Goal: Information Seeking & Learning: Check status

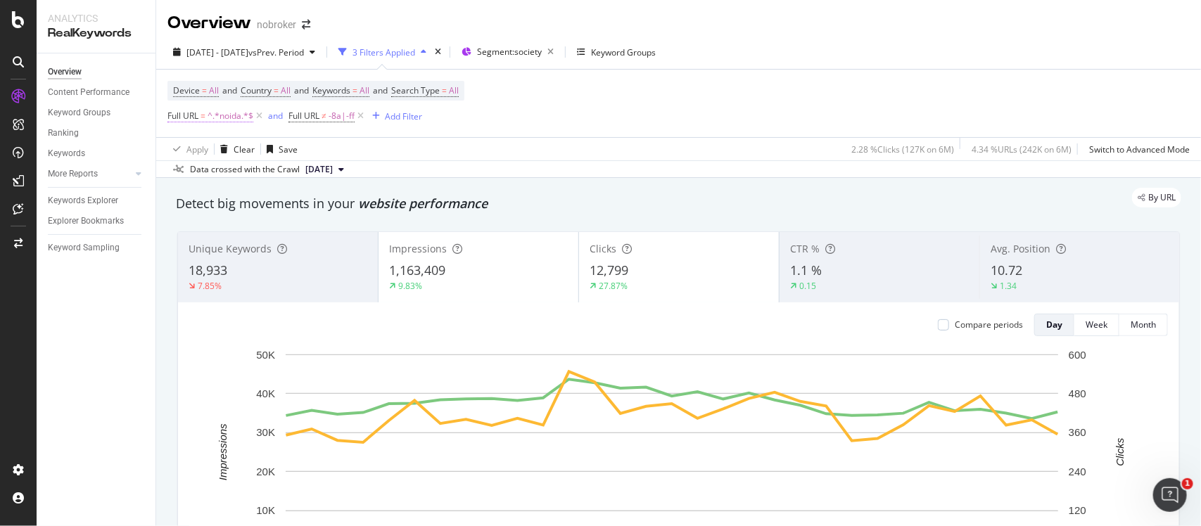
click at [232, 117] on span "^.*noida.*$" at bounding box center [231, 116] width 46 height 20
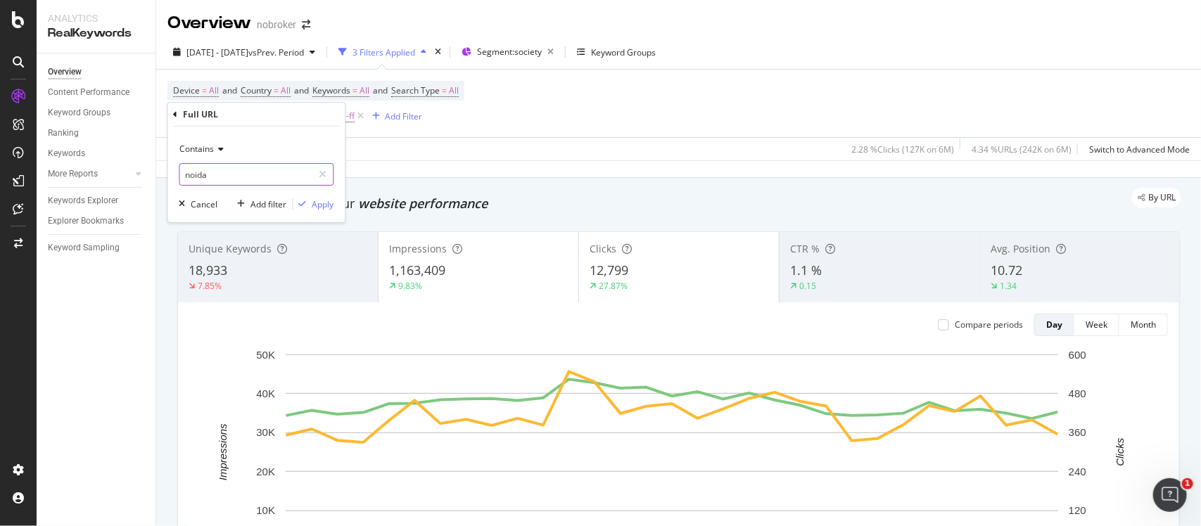
click at [202, 178] on input "noida" at bounding box center [246, 174] width 133 height 23
type input "[GEOGRAPHIC_DATA]"
click at [329, 203] on div "Apply" at bounding box center [323, 204] width 22 height 12
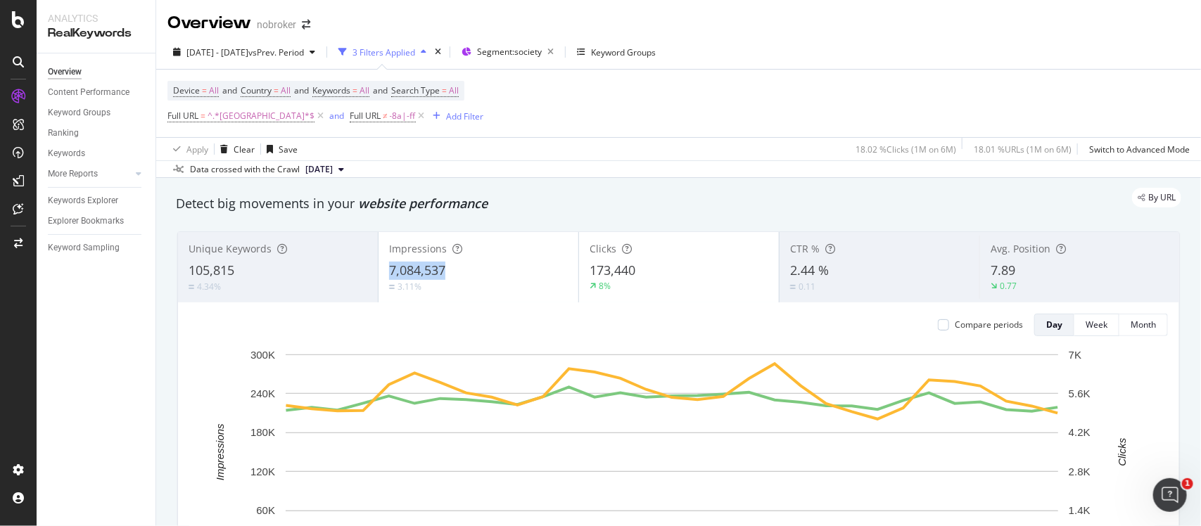
copy span "7,084,537"
drag, startPoint x: 458, startPoint y: 264, endPoint x: 507, endPoint y: 222, distance: 64.4
click at [507, 222] on div "Unique Keywords 105,815 4.34% Impressions 7,084,537 3.11% Clicks 173,440 8% CTR…" at bounding box center [678, 431] width 1019 height 422
drag, startPoint x: 648, startPoint y: 252, endPoint x: 651, endPoint y: 265, distance: 13.8
click at [651, 265] on div "Clicks 173,440 8%" at bounding box center [679, 267] width 200 height 63
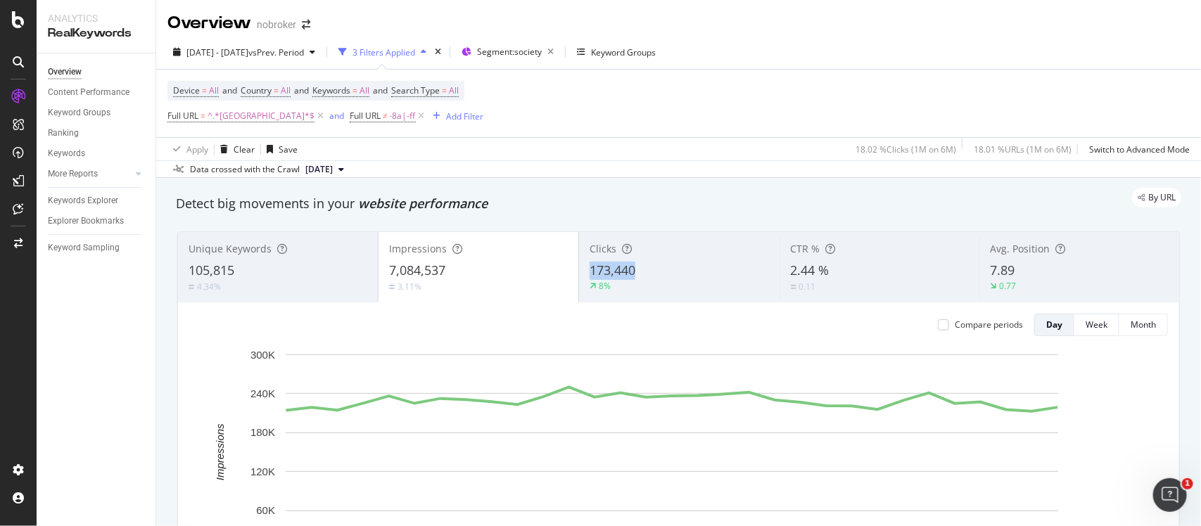
drag, startPoint x: 659, startPoint y: 245, endPoint x: 667, endPoint y: 271, distance: 27.2
click at [667, 271] on div "Clicks 173,440 8%" at bounding box center [679, 267] width 200 height 63
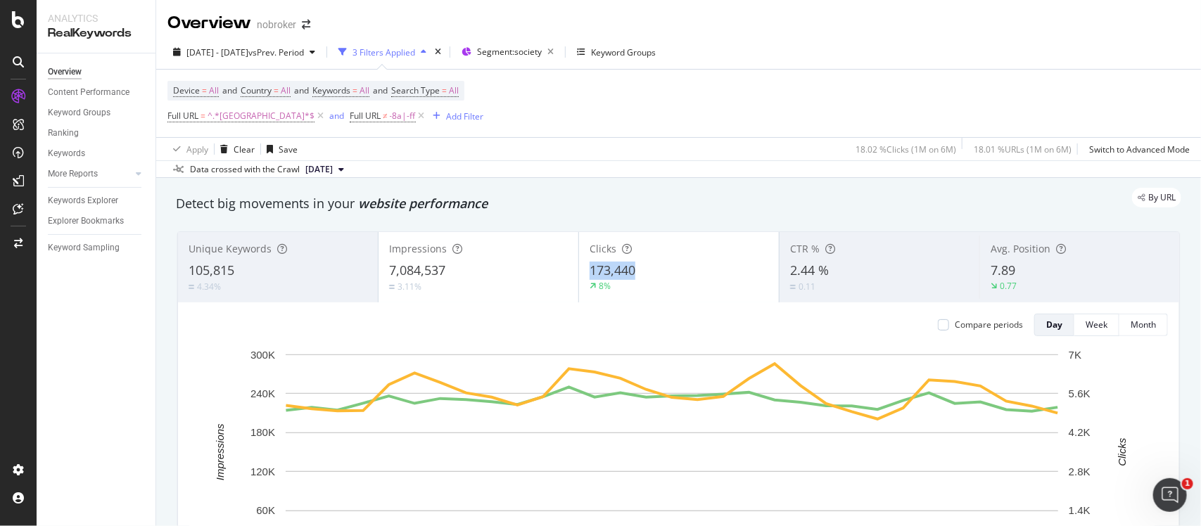
drag, startPoint x: 649, startPoint y: 257, endPoint x: 649, endPoint y: 273, distance: 15.5
click at [649, 273] on div "Clicks 173,440 8%" at bounding box center [679, 267] width 200 height 63
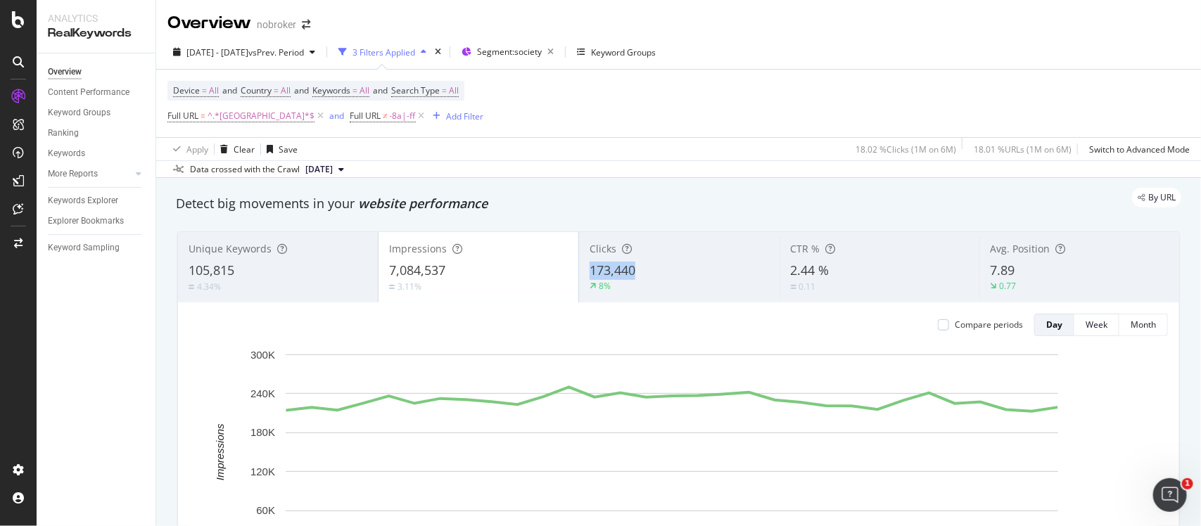
drag, startPoint x: 661, startPoint y: 254, endPoint x: 662, endPoint y: 267, distance: 13.4
click at [662, 267] on div "Clicks 173,440 8%" at bounding box center [679, 267] width 200 height 63
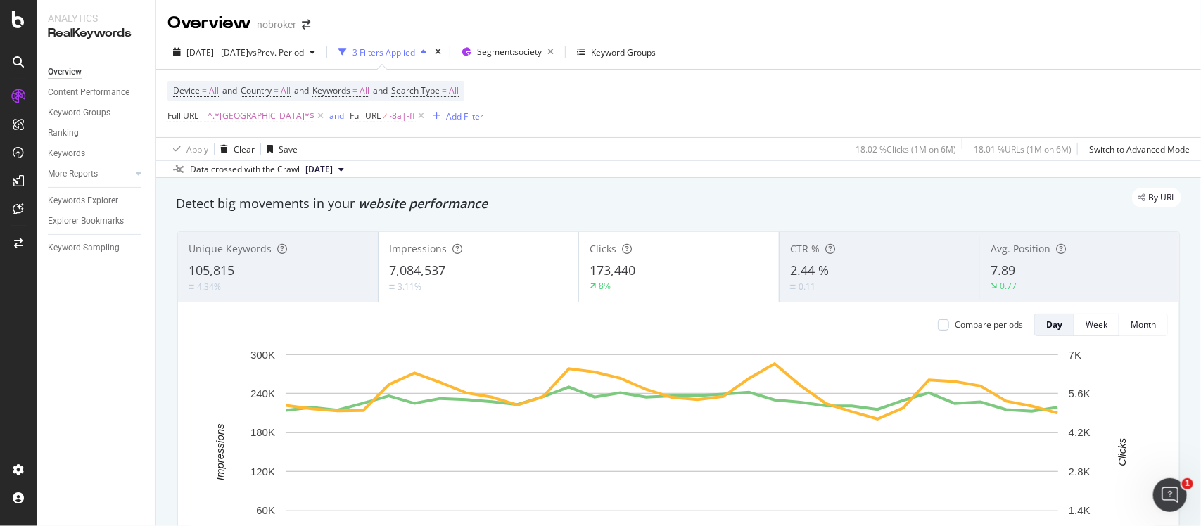
drag, startPoint x: 662, startPoint y: 267, endPoint x: 634, endPoint y: 278, distance: 29.4
click at [634, 278] on div "173,440" at bounding box center [678, 271] width 179 height 18
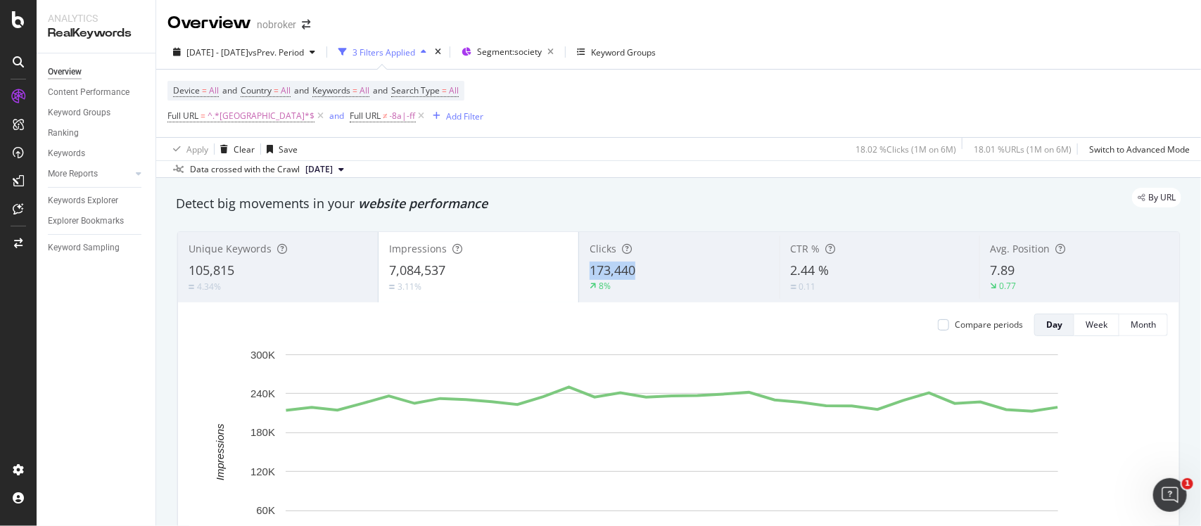
copy div "173,440"
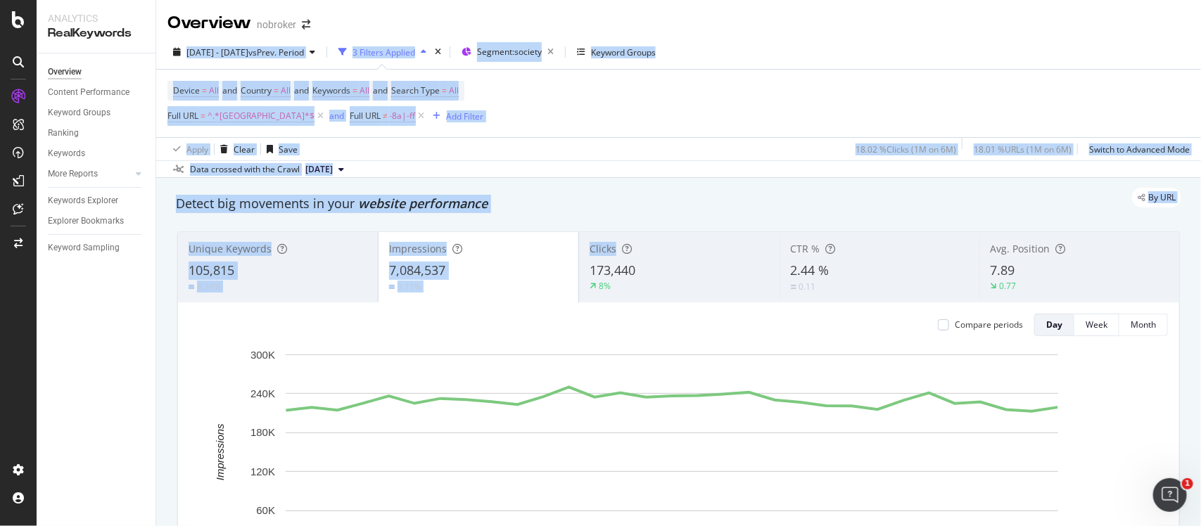
drag, startPoint x: 635, startPoint y: 254, endPoint x: 466, endPoint y: -107, distance: 398.7
click at [466, 0] on html "Analytics RealKeywords Overview Content Performance Keyword Groups Ranking Keyw…" at bounding box center [600, 263] width 1201 height 526
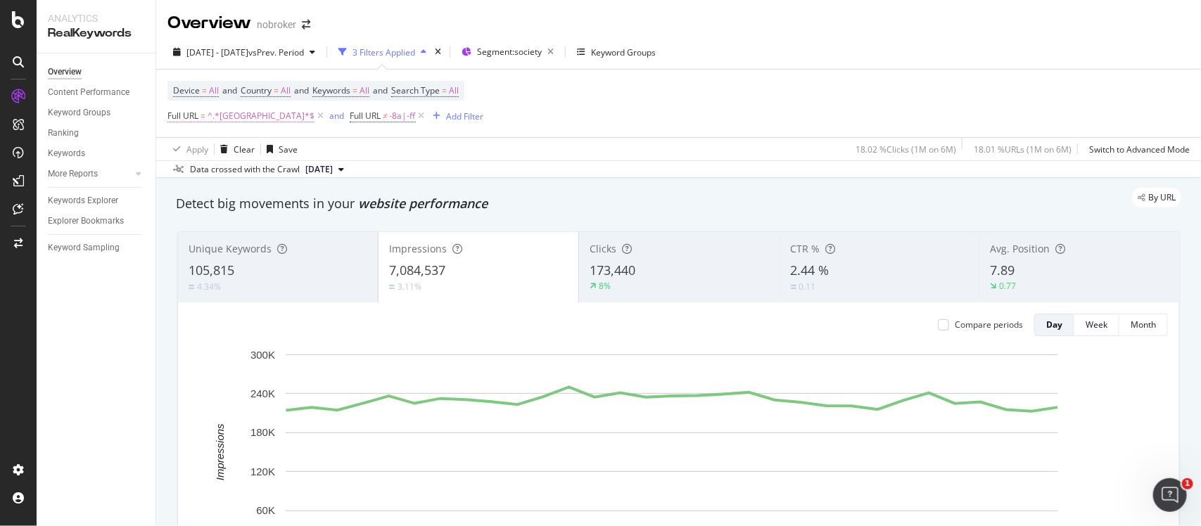
click at [229, 122] on span "^.*[GEOGRAPHIC_DATA]*$" at bounding box center [261, 116] width 107 height 20
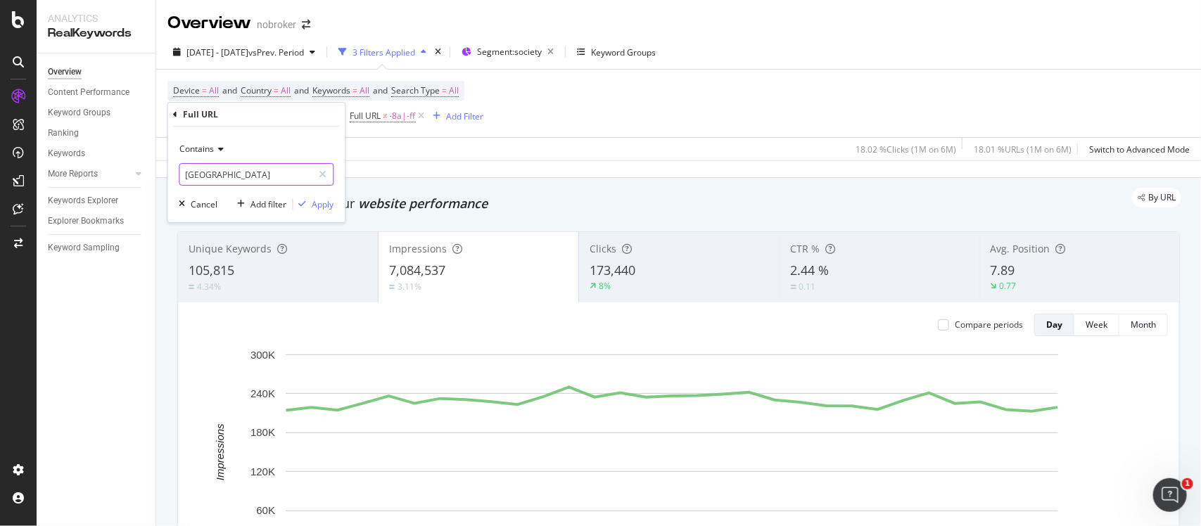
click at [232, 177] on input "[GEOGRAPHIC_DATA]" at bounding box center [246, 174] width 133 height 23
type input "[GEOGRAPHIC_DATA]"
click at [320, 208] on div "Apply" at bounding box center [323, 204] width 22 height 12
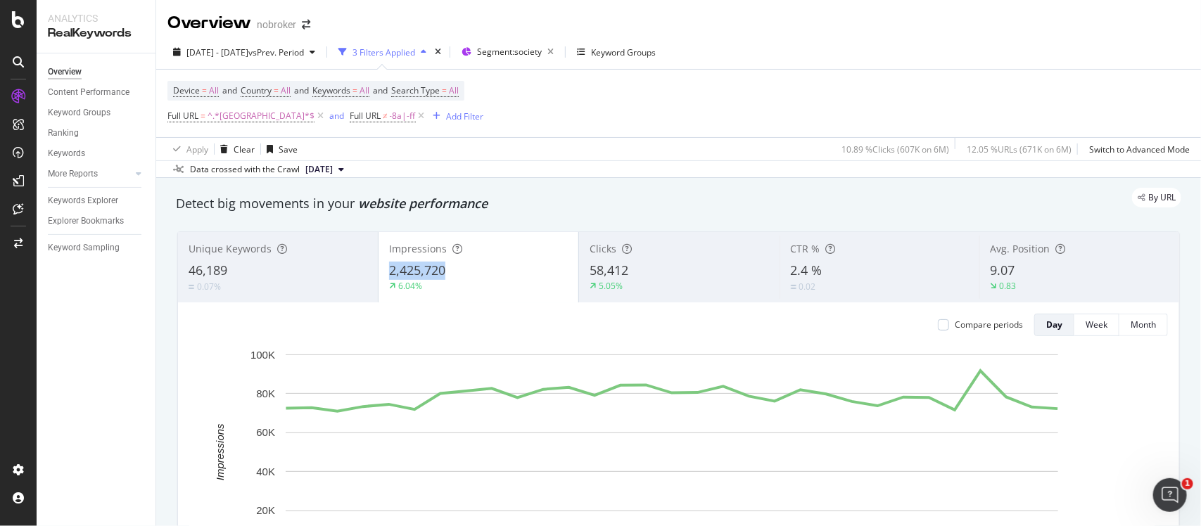
copy span "2,425,720"
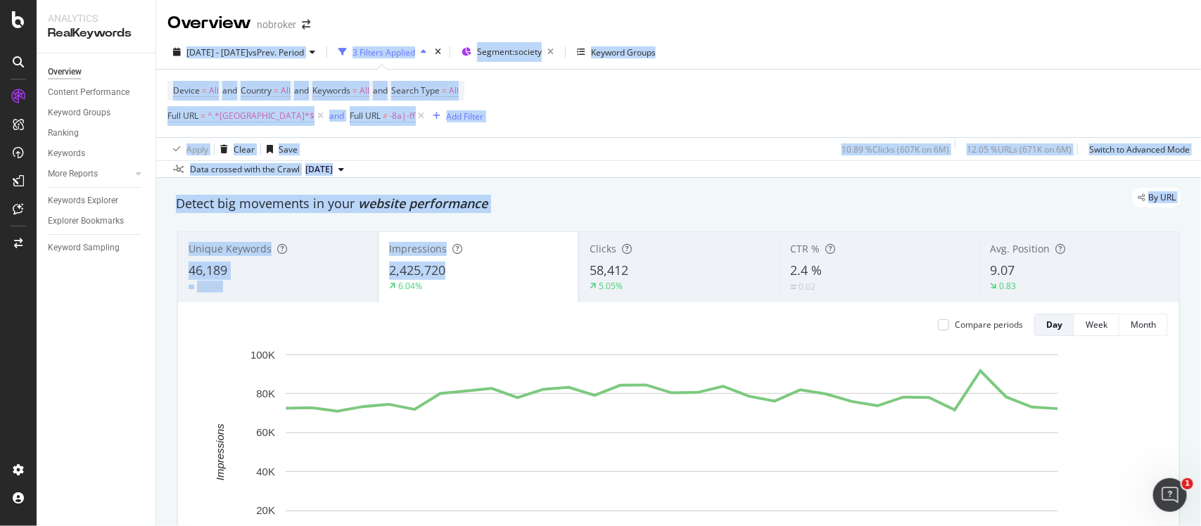
drag, startPoint x: 461, startPoint y: 261, endPoint x: 449, endPoint y: -107, distance: 368.1
click at [449, 0] on html "Analytics RealKeywords Overview Content Performance Keyword Groups Ranking Keyw…" at bounding box center [600, 263] width 1201 height 526
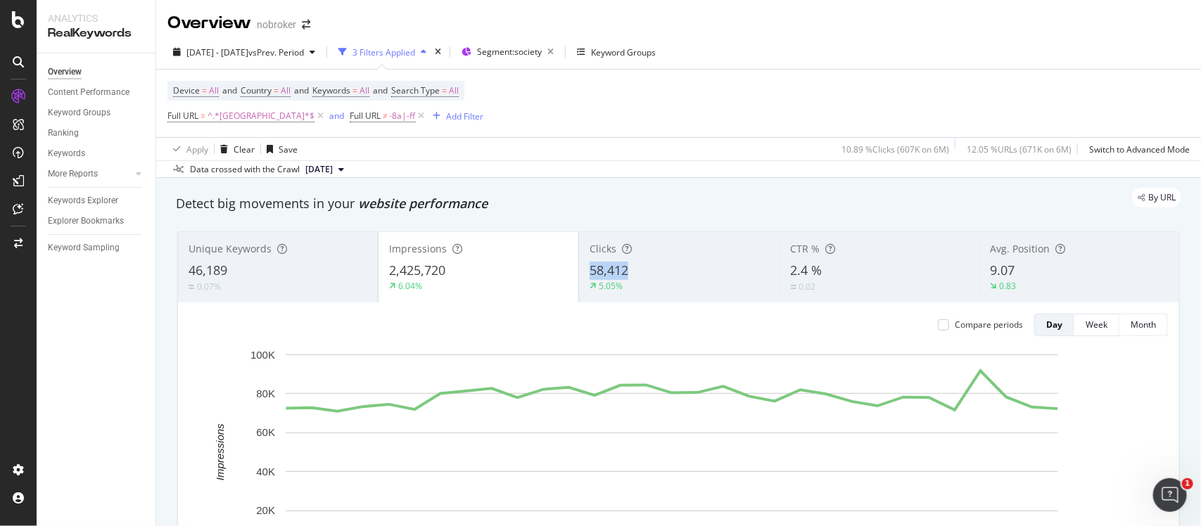
drag, startPoint x: 647, startPoint y: 246, endPoint x: 648, endPoint y: 273, distance: 26.7
click at [648, 273] on div "Clicks 58,412 5.05%" at bounding box center [679, 267] width 200 height 63
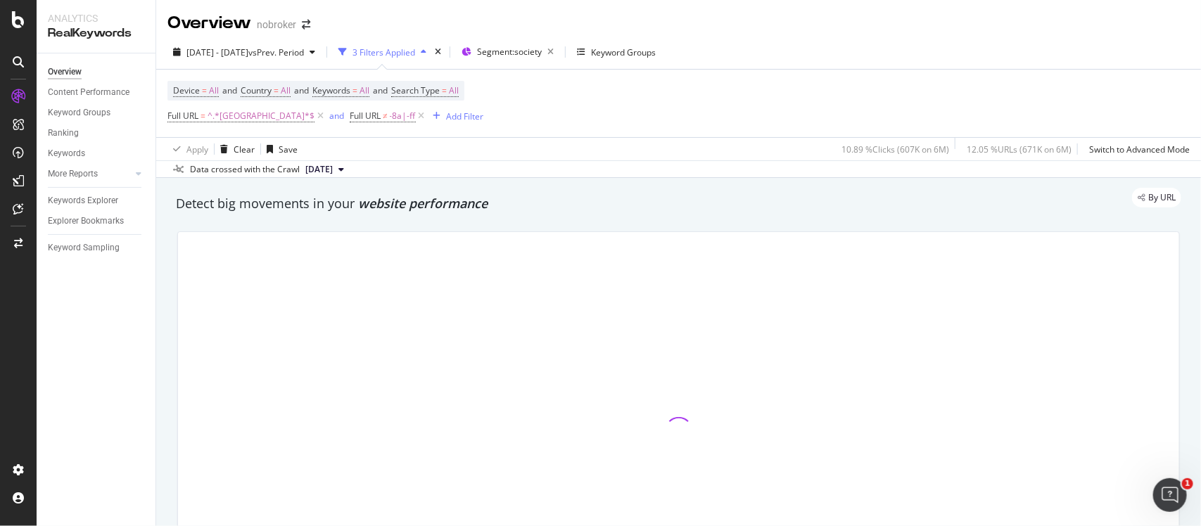
copy div "58,412"
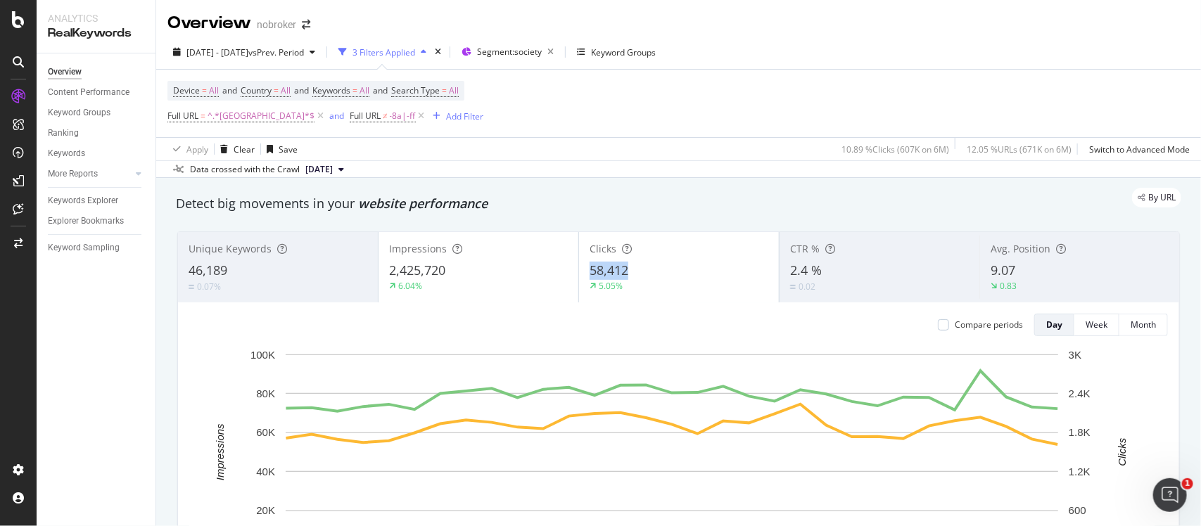
copy div "58,412"
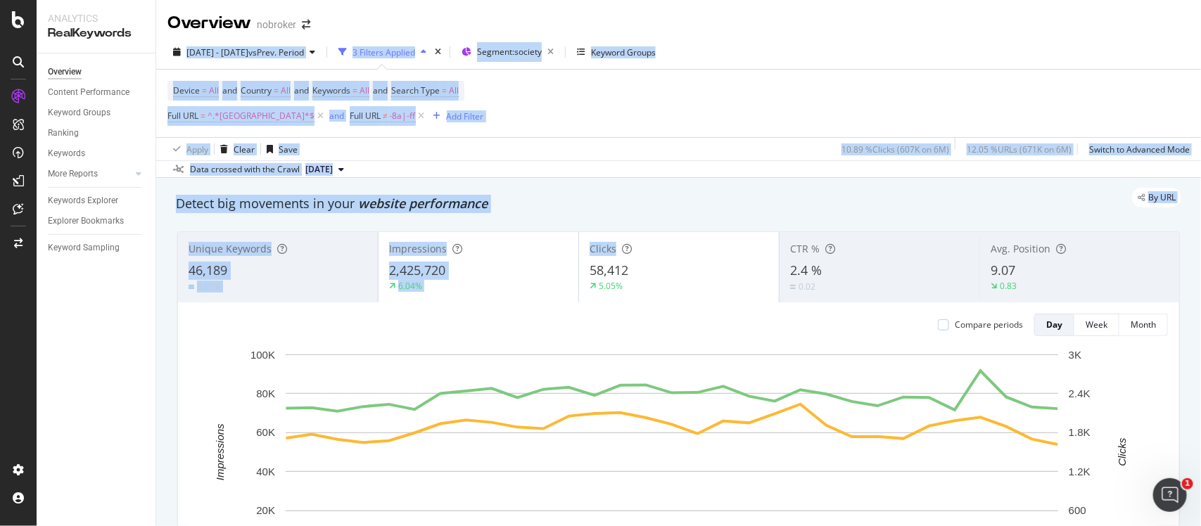
drag, startPoint x: 656, startPoint y: 257, endPoint x: 457, endPoint y: -98, distance: 407.5
click at [457, 0] on html "Analytics RealKeywords Overview Content Performance Keyword Groups Ranking Keyw…" at bounding box center [600, 263] width 1201 height 526
click at [236, 117] on span "^.*[GEOGRAPHIC_DATA]*$" at bounding box center [261, 116] width 107 height 20
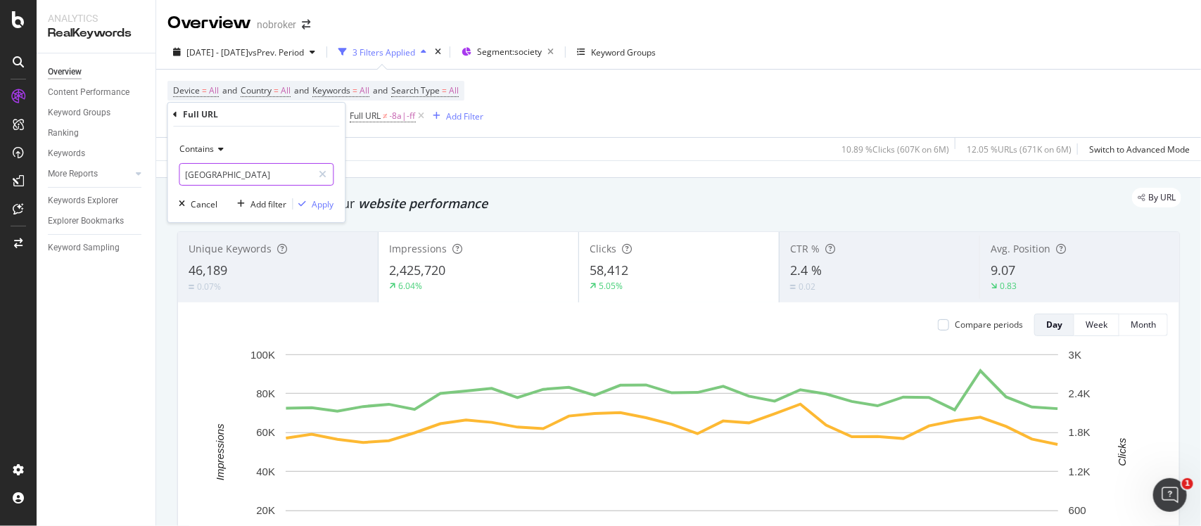
click at [222, 169] on input "[GEOGRAPHIC_DATA]" at bounding box center [246, 174] width 133 height 23
click at [222, 170] on input "[GEOGRAPHIC_DATA]" at bounding box center [246, 174] width 133 height 23
type input "[GEOGRAPHIC_DATA]"
click at [310, 203] on div "button" at bounding box center [302, 204] width 19 height 8
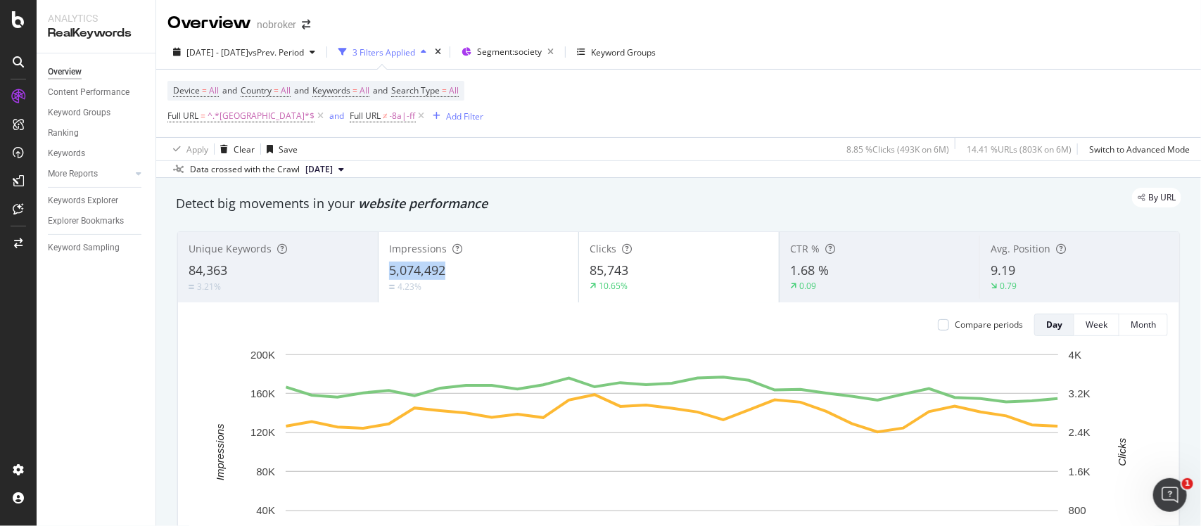
drag, startPoint x: 473, startPoint y: 258, endPoint x: 470, endPoint y: 274, distance: 16.4
click at [470, 274] on div "Impressions 5,074,492 4.23%" at bounding box center [478, 267] width 200 height 63
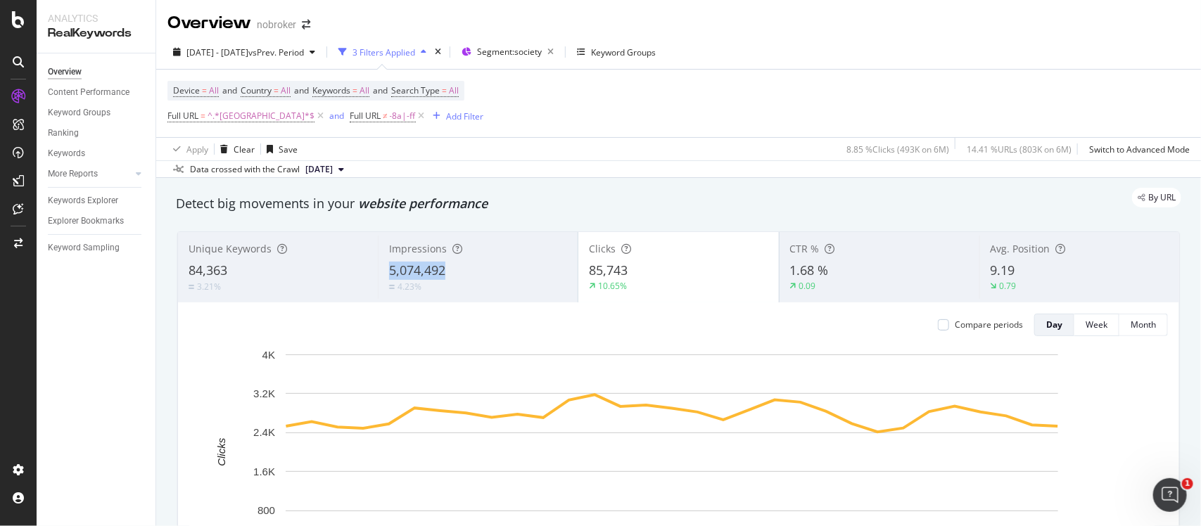
copy div "5,074,492"
drag, startPoint x: 472, startPoint y: 254, endPoint x: 470, endPoint y: 276, distance: 21.9
click at [470, 276] on div "Impressions 5,074,492 4.23%" at bounding box center [478, 267] width 200 height 63
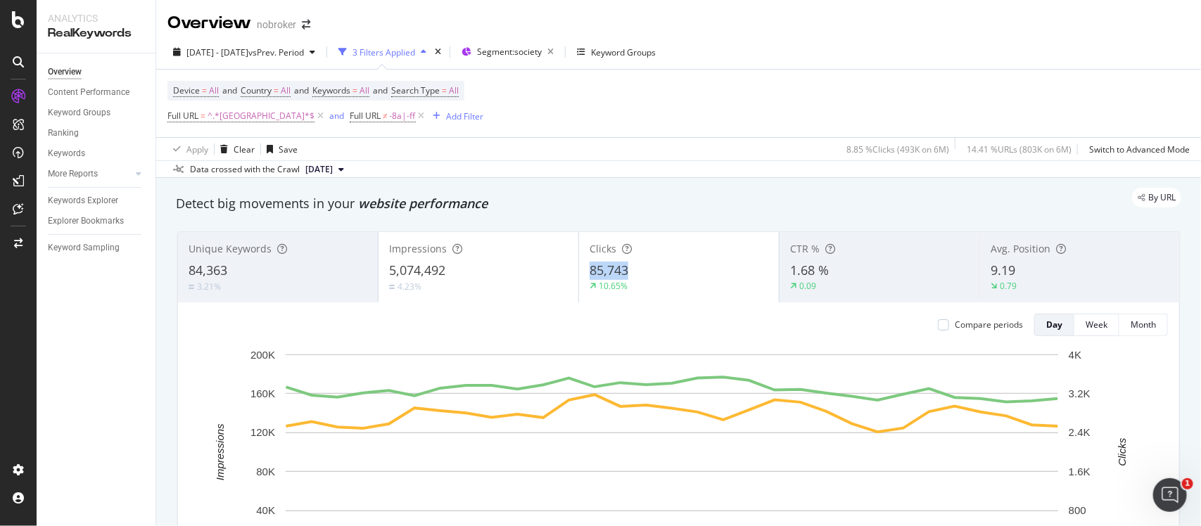
copy div "85,743"
drag, startPoint x: 635, startPoint y: 255, endPoint x: 641, endPoint y: 268, distance: 14.2
click at [641, 268] on div "Clicks 85,743 10.65%" at bounding box center [679, 267] width 200 height 63
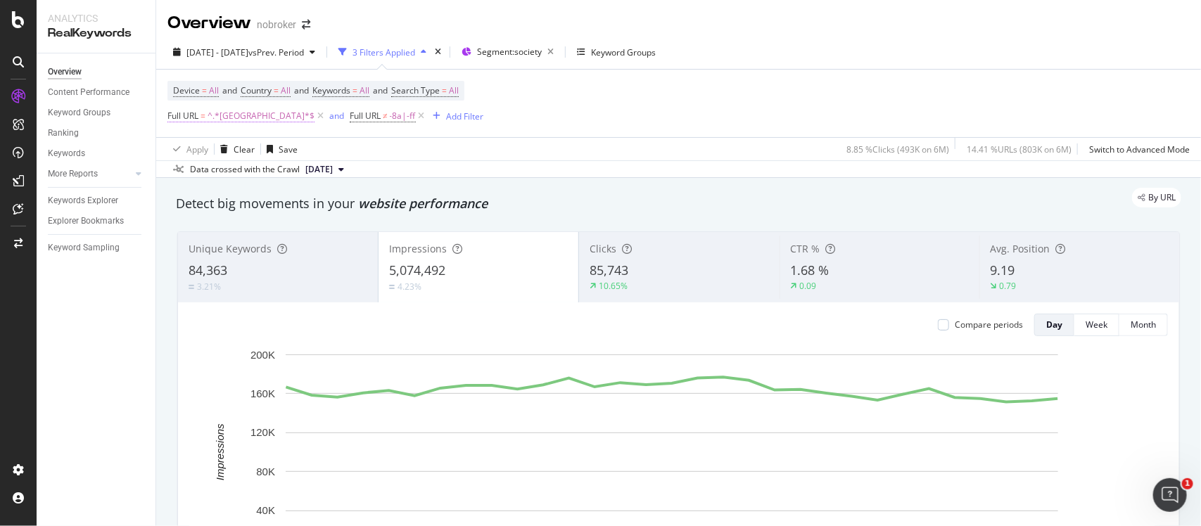
click at [234, 117] on span "^.*[GEOGRAPHIC_DATA]*$" at bounding box center [261, 116] width 107 height 20
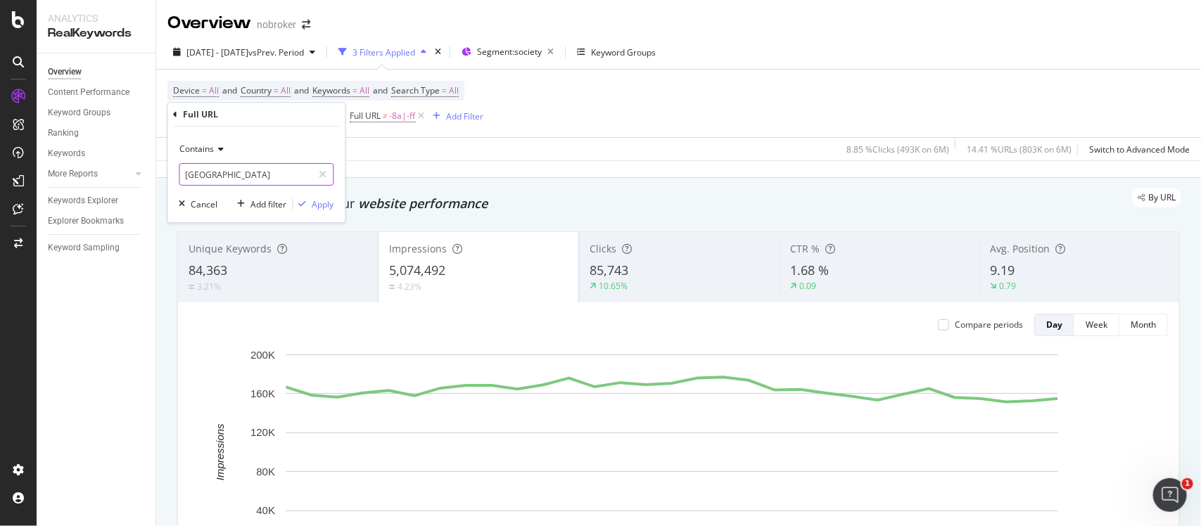
click at [227, 170] on input "[GEOGRAPHIC_DATA]" at bounding box center [246, 174] width 133 height 23
type input "[GEOGRAPHIC_DATA]"
click at [307, 211] on button "Apply" at bounding box center [313, 204] width 41 height 14
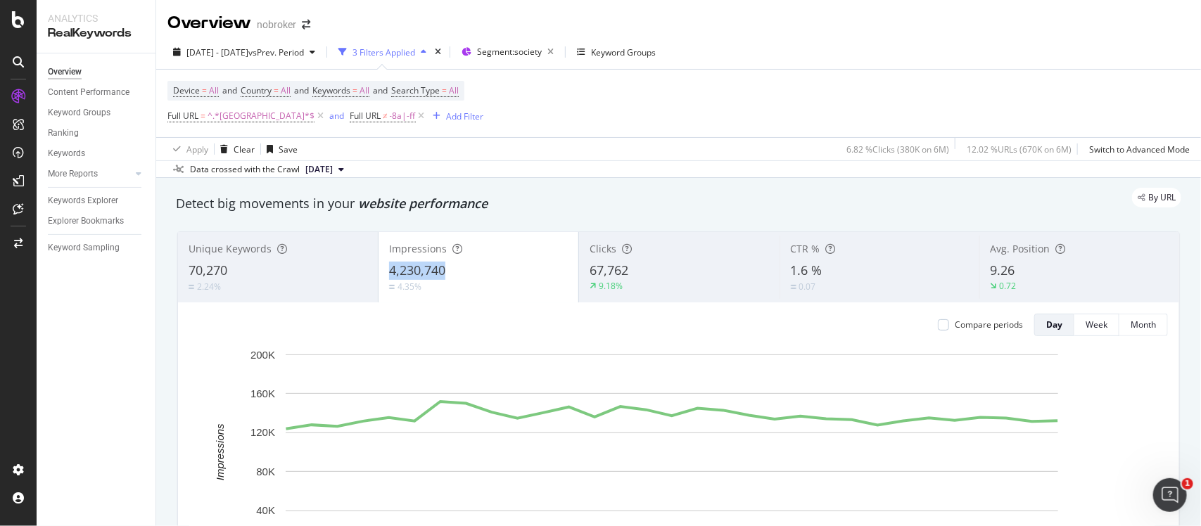
copy div "4,230,740"
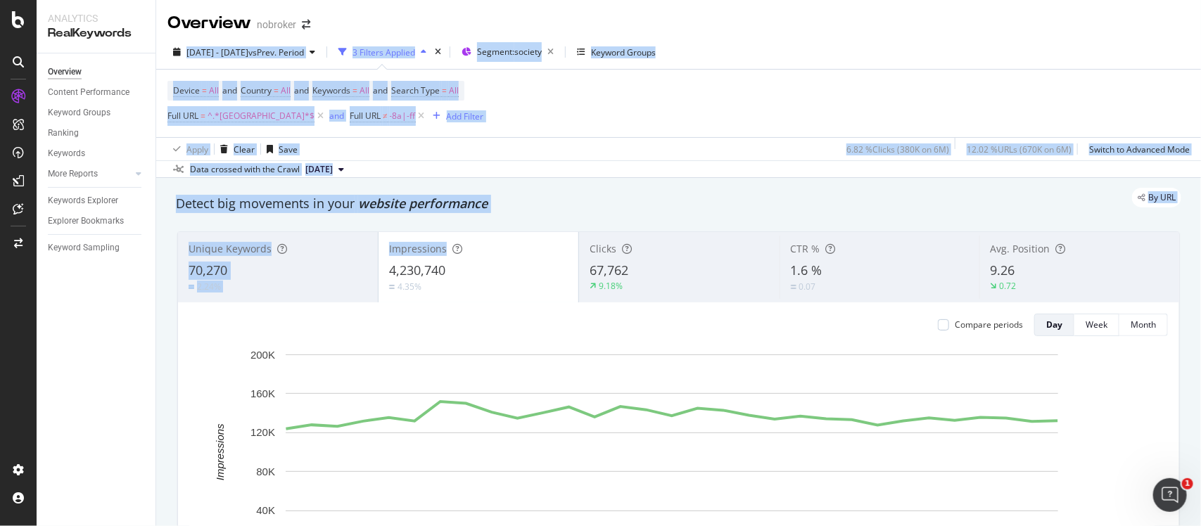
drag, startPoint x: 502, startPoint y: 252, endPoint x: 457, endPoint y: -103, distance: 358.0
click at [457, 0] on html "Analytics RealKeywords Overview Content Performance Keyword Groups Ranking Keyw…" at bounding box center [600, 263] width 1201 height 526
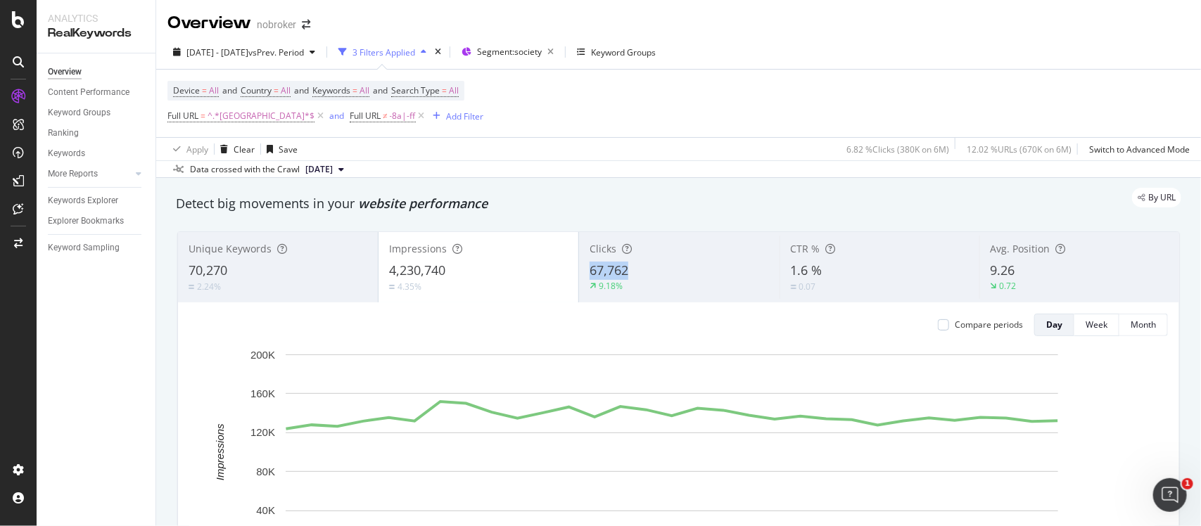
copy div "67,762"
drag, startPoint x: 640, startPoint y: 254, endPoint x: 652, endPoint y: 215, distance: 40.5
click at [652, 215] on div "Detect big movements in your website performance Unique Keywords 70,270 2.24% I…" at bounding box center [678, 415] width 1019 height 454
click at [234, 115] on span "^.*[GEOGRAPHIC_DATA]*$" at bounding box center [261, 116] width 107 height 20
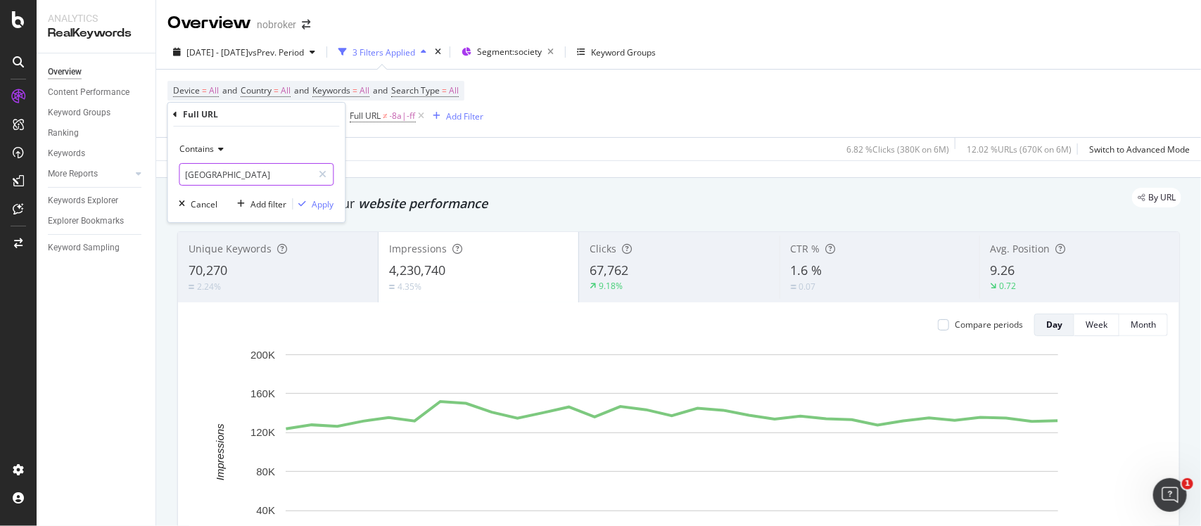
click at [209, 184] on input "[GEOGRAPHIC_DATA]" at bounding box center [246, 174] width 133 height 23
type input "[GEOGRAPHIC_DATA]"
click at [307, 201] on div "button" at bounding box center [302, 204] width 19 height 8
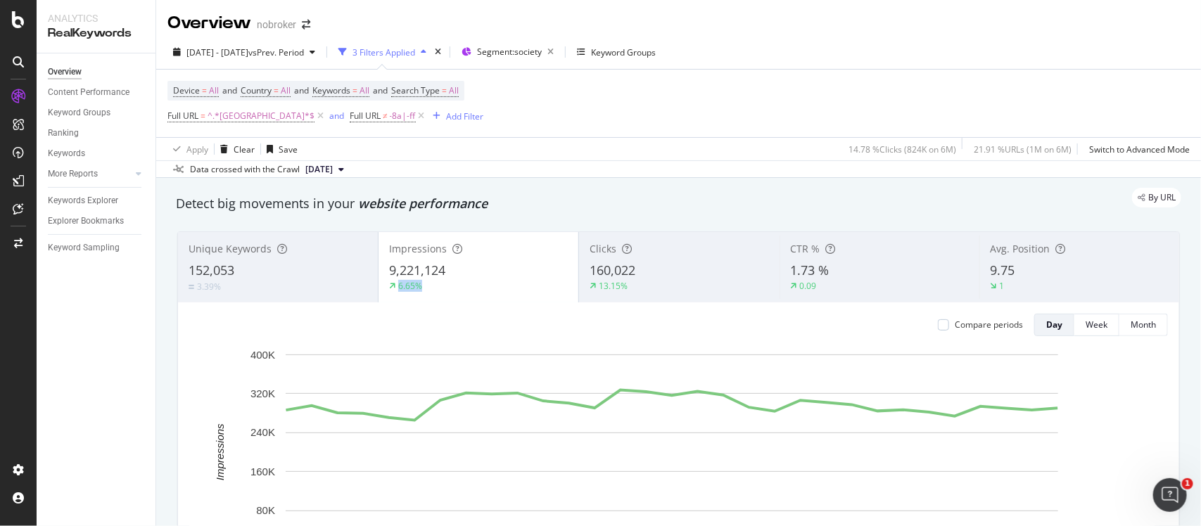
drag, startPoint x: 463, startPoint y: 261, endPoint x: 465, endPoint y: 286, distance: 24.7
click at [465, 286] on div "Impressions 9,221,124 6.65%" at bounding box center [478, 267] width 200 height 63
drag, startPoint x: 454, startPoint y: 259, endPoint x: 459, endPoint y: 266, distance: 9.0
click at [459, 266] on div "Impressions 9,221,124 6.65%" at bounding box center [478, 267] width 200 height 63
copy div "9,221,124"
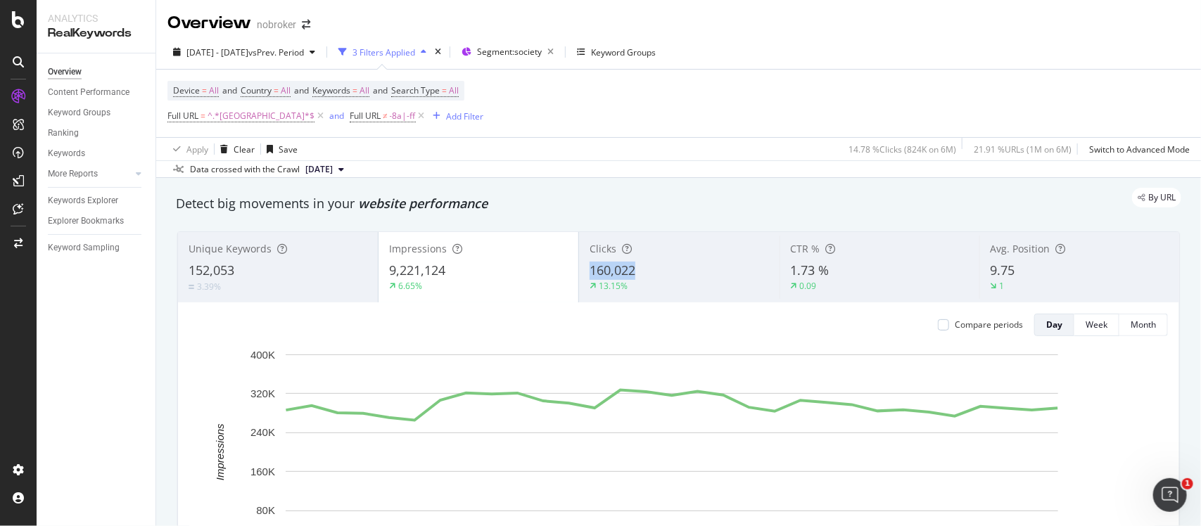
click at [654, 273] on div "Clicks 160,022 13.15%" at bounding box center [679, 267] width 200 height 63
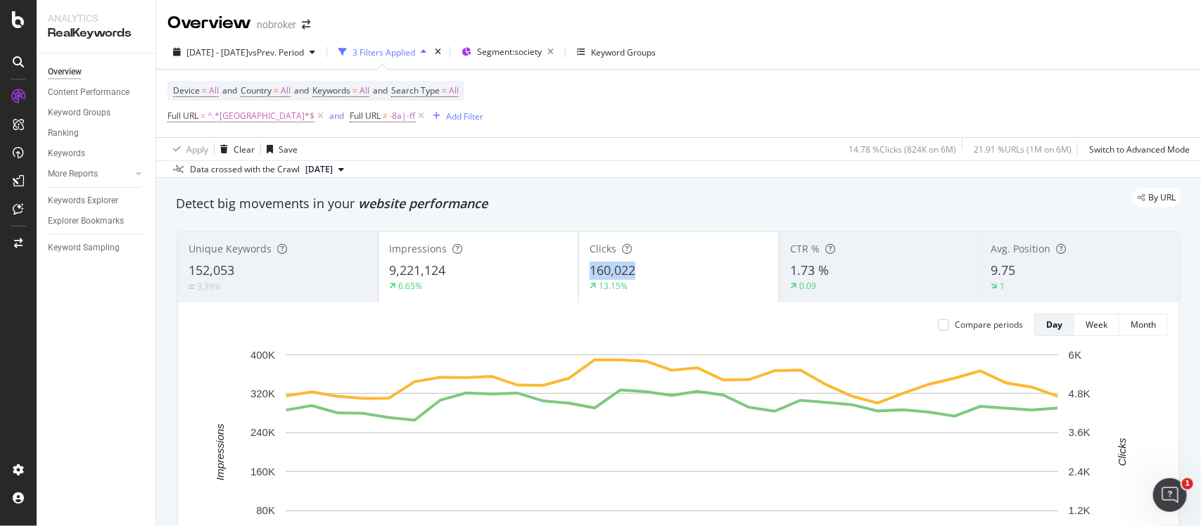
drag, startPoint x: 655, startPoint y: 251, endPoint x: 662, endPoint y: 262, distance: 13.3
click at [662, 262] on div "Clicks 160,022 13.15%" at bounding box center [679, 267] width 200 height 63
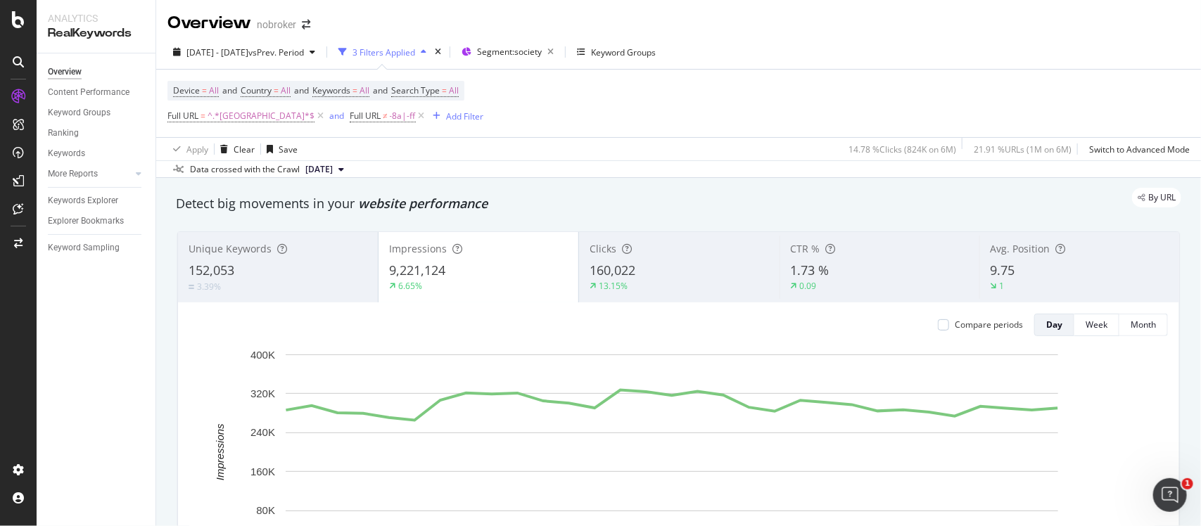
drag, startPoint x: 662, startPoint y: 262, endPoint x: 672, endPoint y: 276, distance: 17.0
click at [672, 276] on div "160,022" at bounding box center [678, 271] width 179 height 18
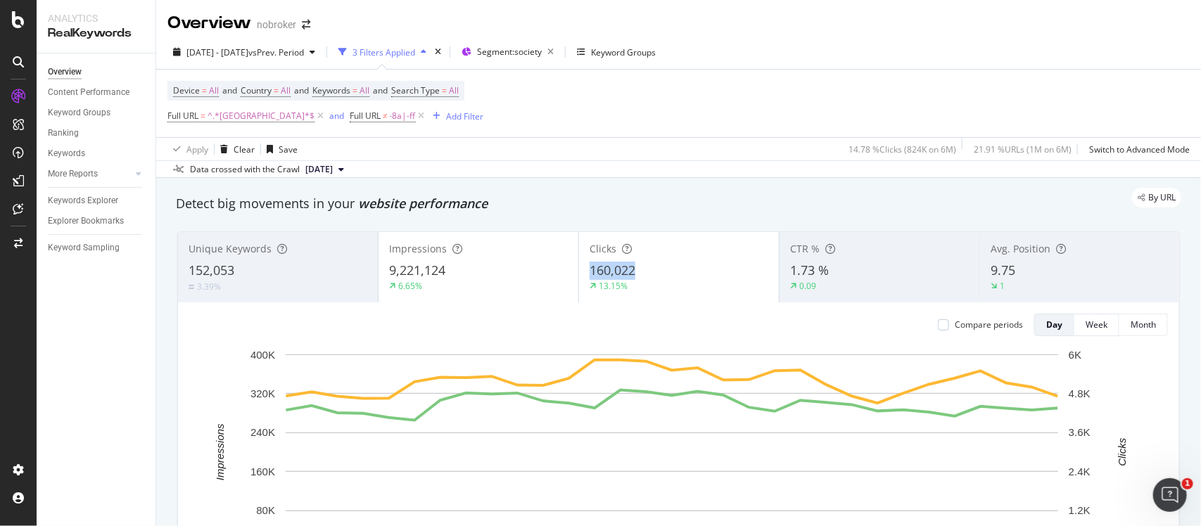
drag, startPoint x: 649, startPoint y: 251, endPoint x: 659, endPoint y: 266, distance: 18.2
click at [659, 266] on div "Clicks 160,022 13.15%" at bounding box center [679, 267] width 200 height 63
